Goal: Go to known website: Go to known website

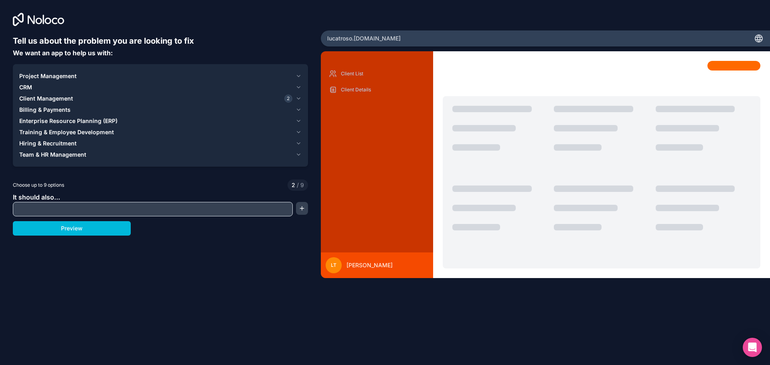
click at [26, 13] on icon at bounding box center [38, 19] width 51 height 13
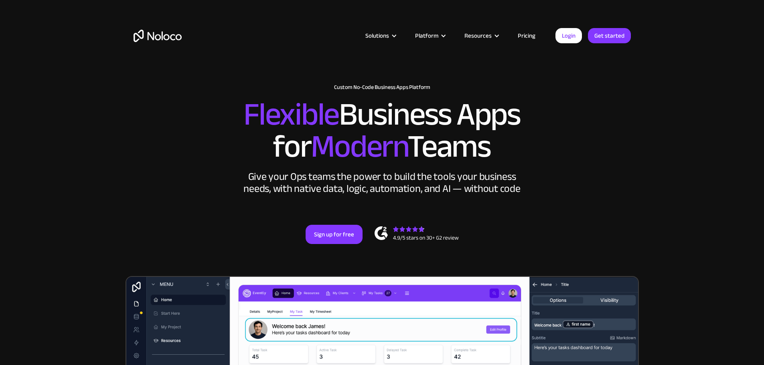
drag, startPoint x: 304, startPoint y: 141, endPoint x: 525, endPoint y: 155, distance: 221.4
click at [495, 163] on h2 "Flexible Business Apps for Modern Teams" at bounding box center [382, 131] width 497 height 64
click at [546, 150] on h2 "Flexible Business Apps for Modern Teams" at bounding box center [382, 131] width 497 height 64
click at [572, 35] on link "Login" at bounding box center [568, 35] width 26 height 15
click at [572, 34] on link "Login" at bounding box center [568, 35] width 26 height 15
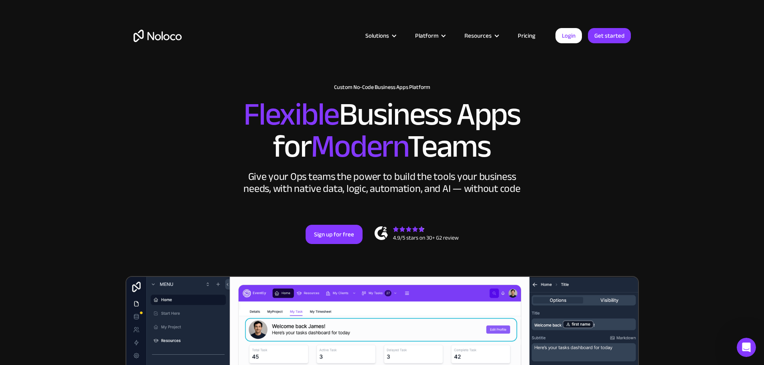
click at [571, 38] on link "Login" at bounding box center [568, 35] width 26 height 15
